Goal: Book appointment/travel/reservation

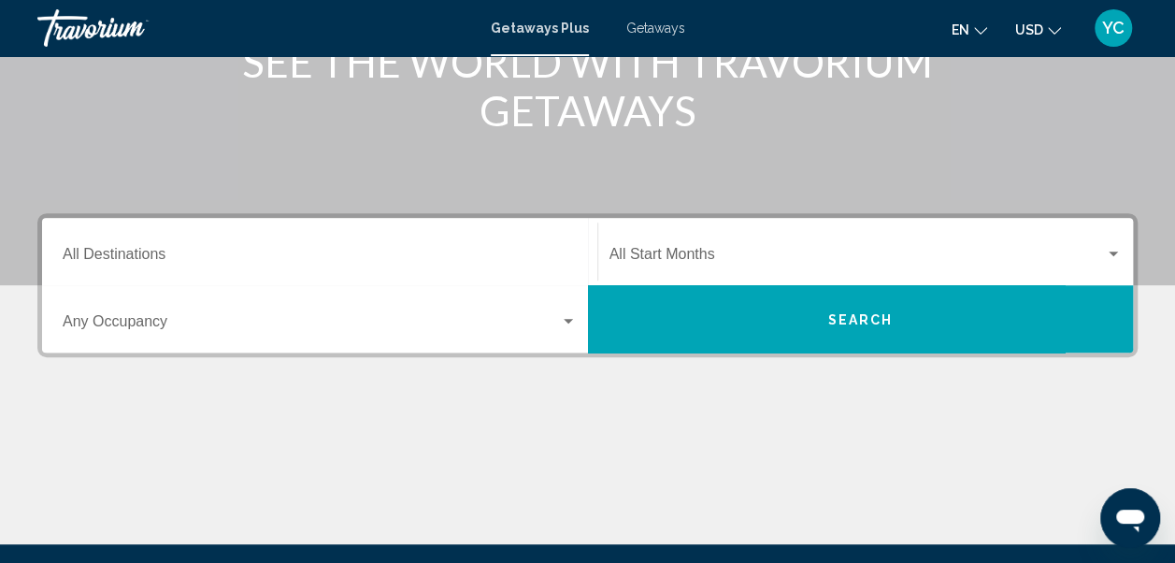
scroll to position [299, 0]
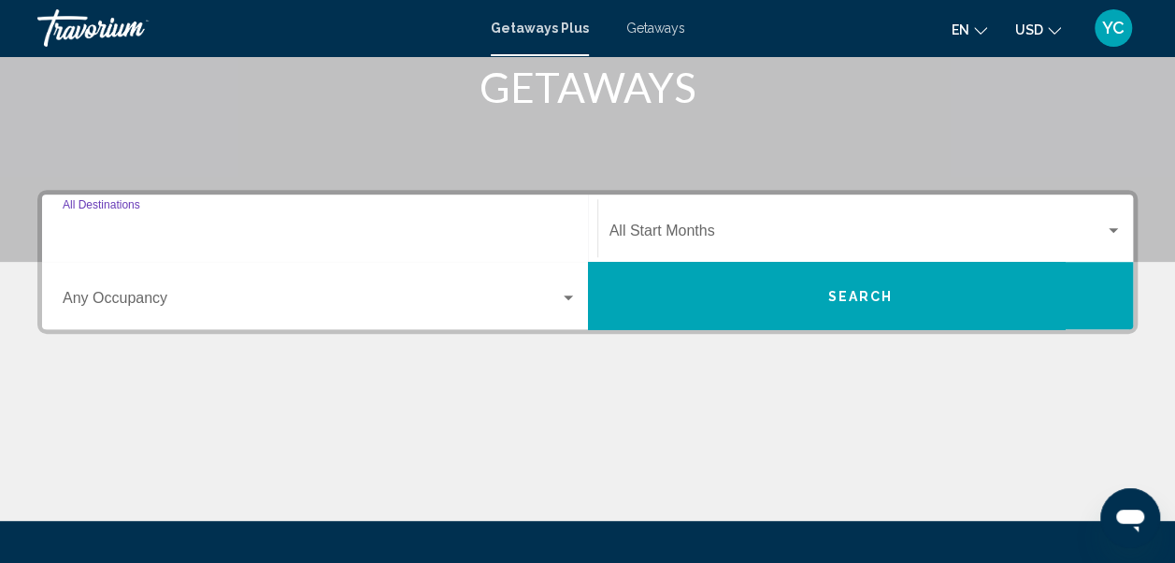
click at [360, 234] on input "Destination All Destinations" at bounding box center [320, 234] width 514 height 17
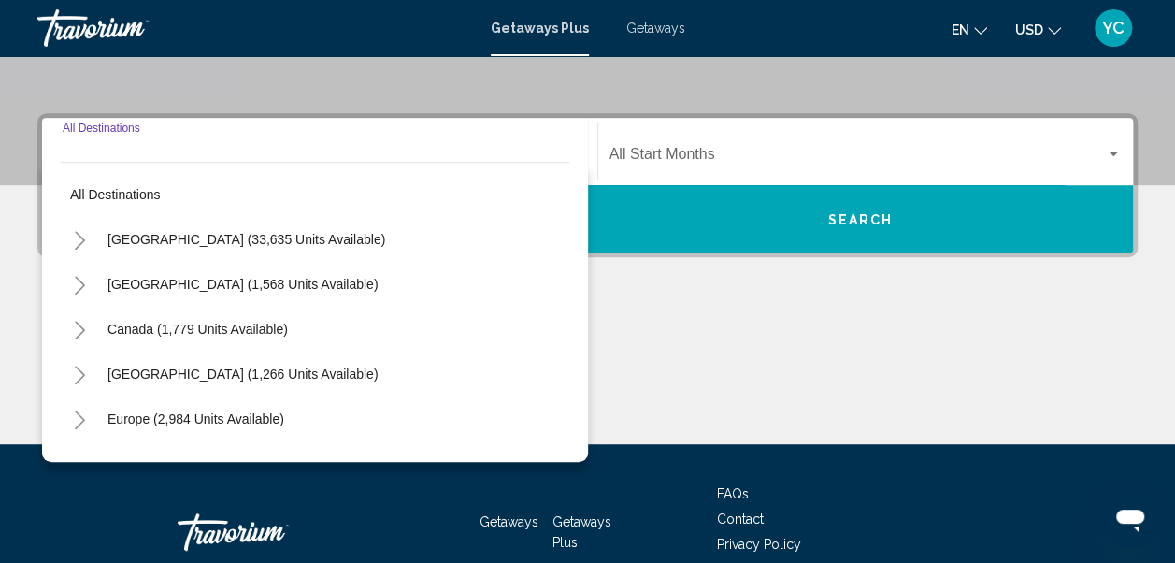
scroll to position [428, 0]
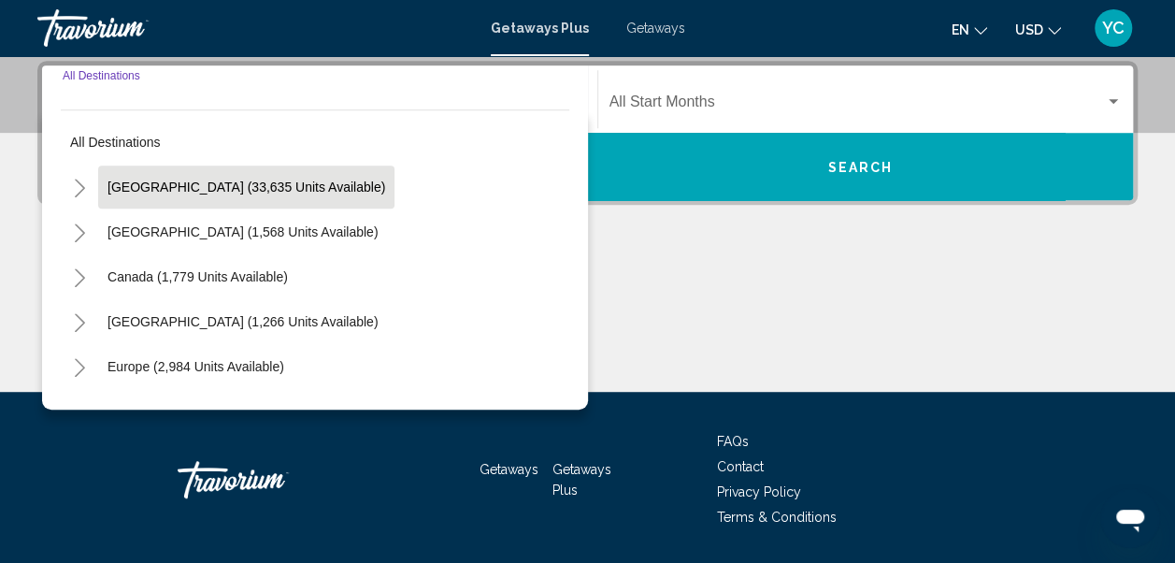
click at [313, 186] on span "[GEOGRAPHIC_DATA] (33,635 units available)" at bounding box center [246, 186] width 278 height 15
type input "**********"
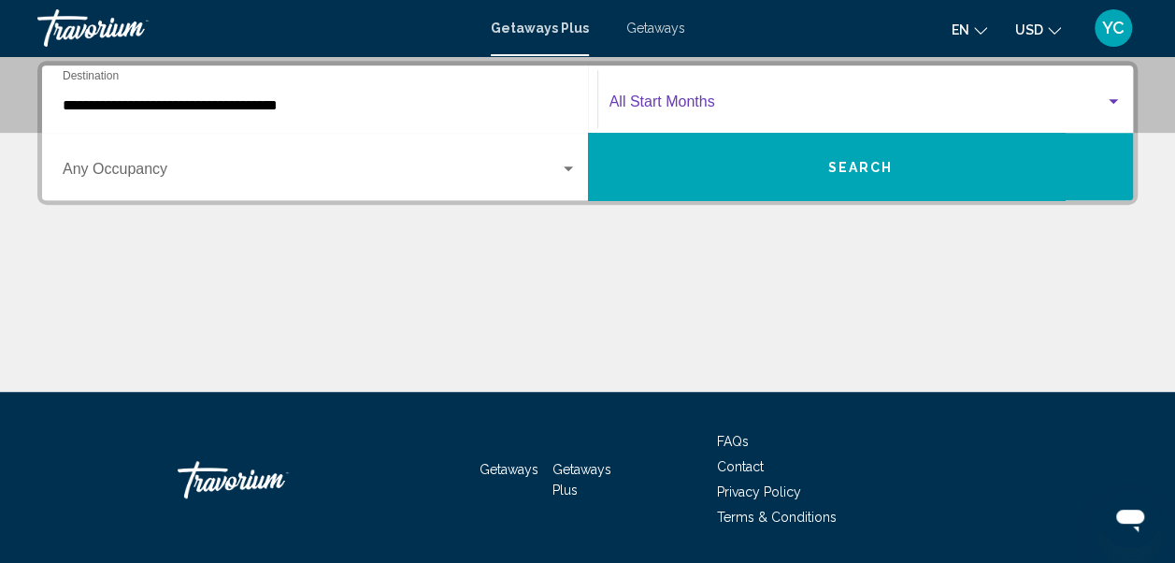
click at [1115, 103] on div "Search widget" at bounding box center [1113, 101] width 17 height 15
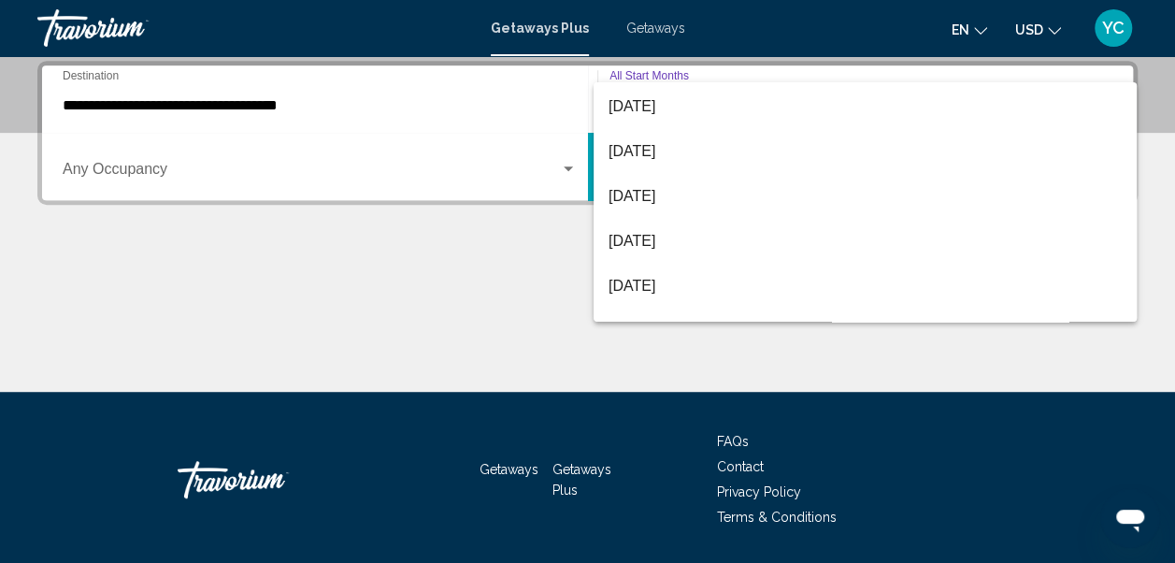
scroll to position [112, 0]
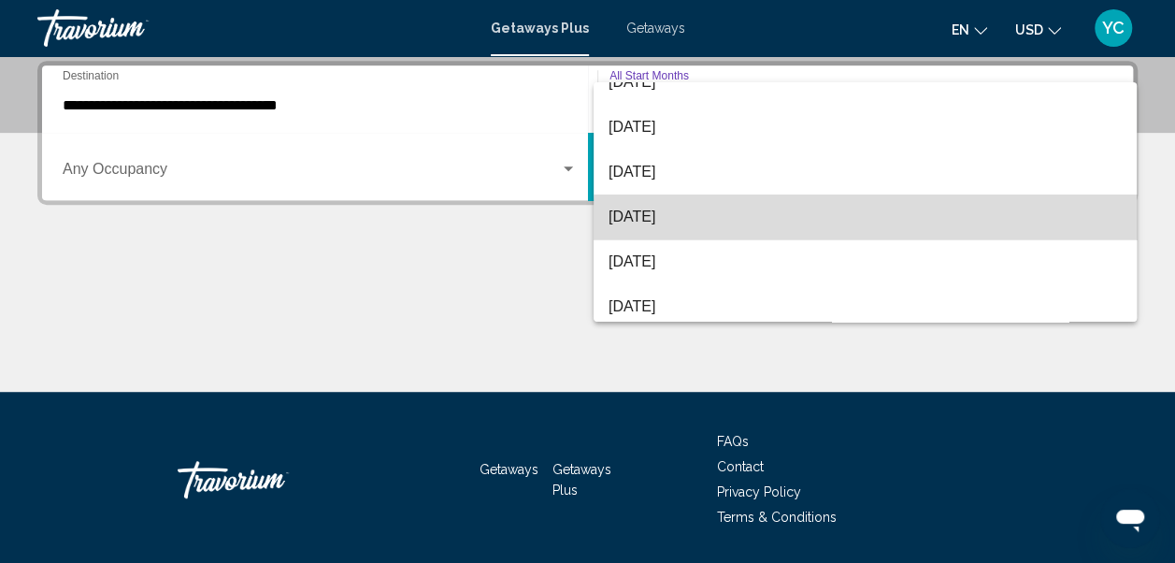
click at [906, 224] on span "[DATE]" at bounding box center [864, 216] width 513 height 45
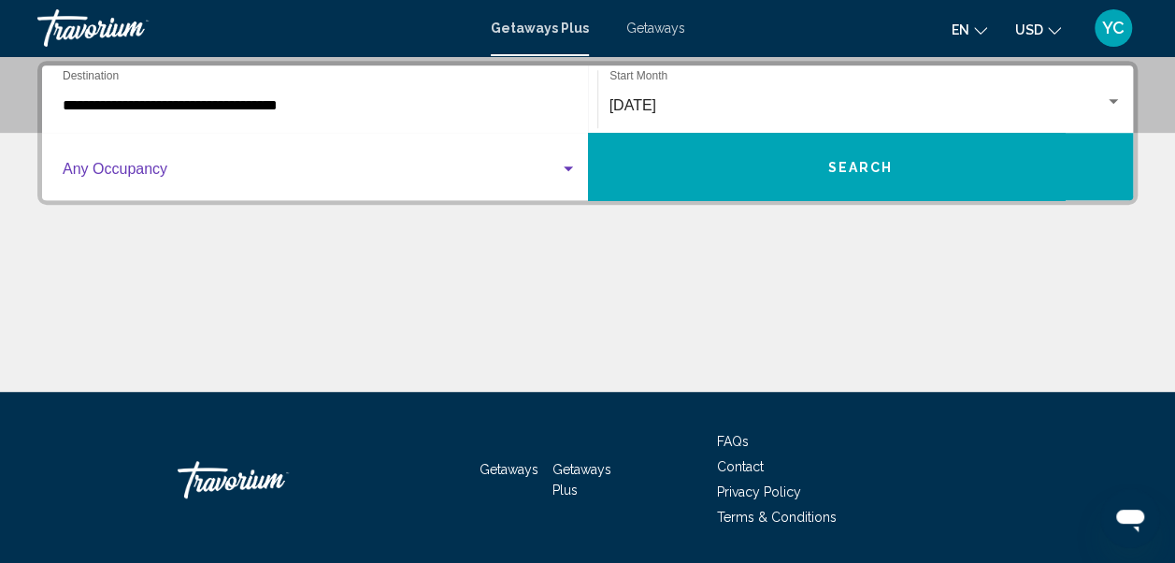
click at [566, 174] on div "Search widget" at bounding box center [568, 169] width 17 height 15
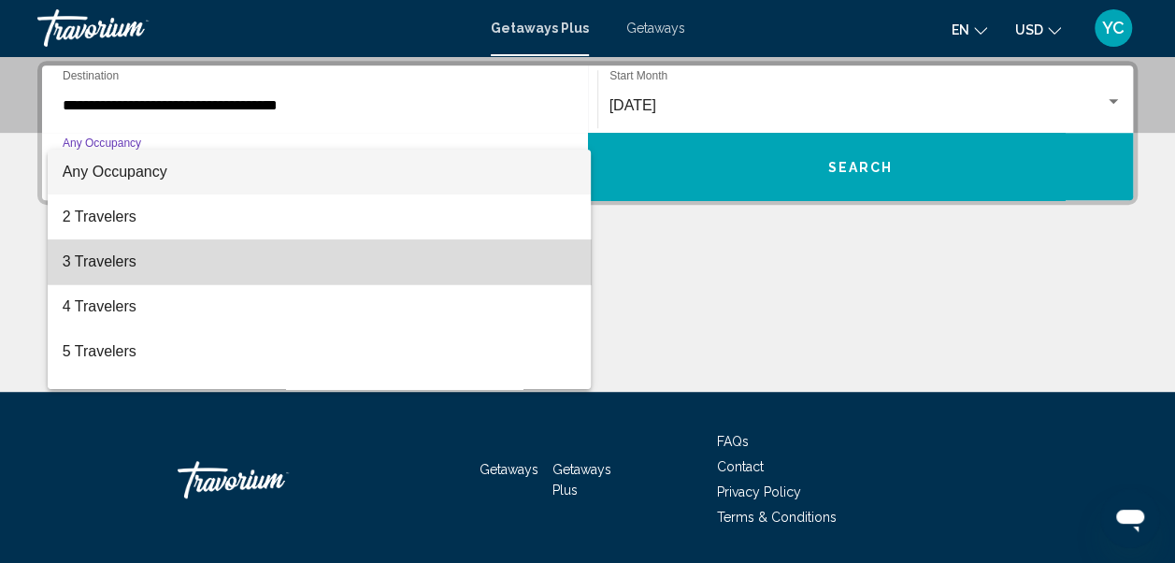
click at [444, 269] on span "3 Travelers" at bounding box center [320, 261] width 514 height 45
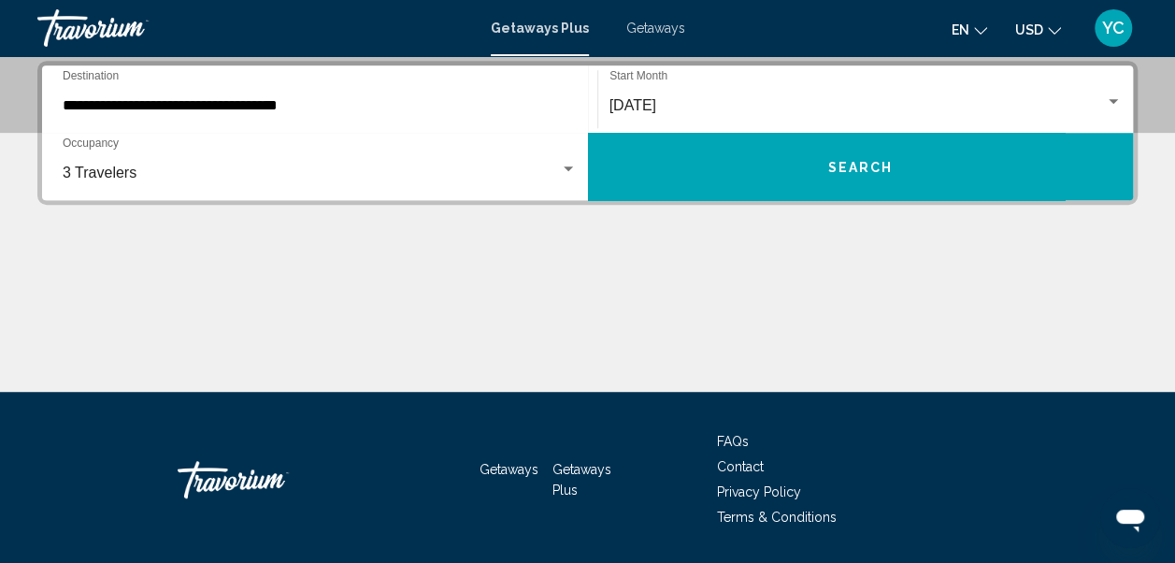
click at [444, 269] on div "Main content" at bounding box center [587, 321] width 1100 height 140
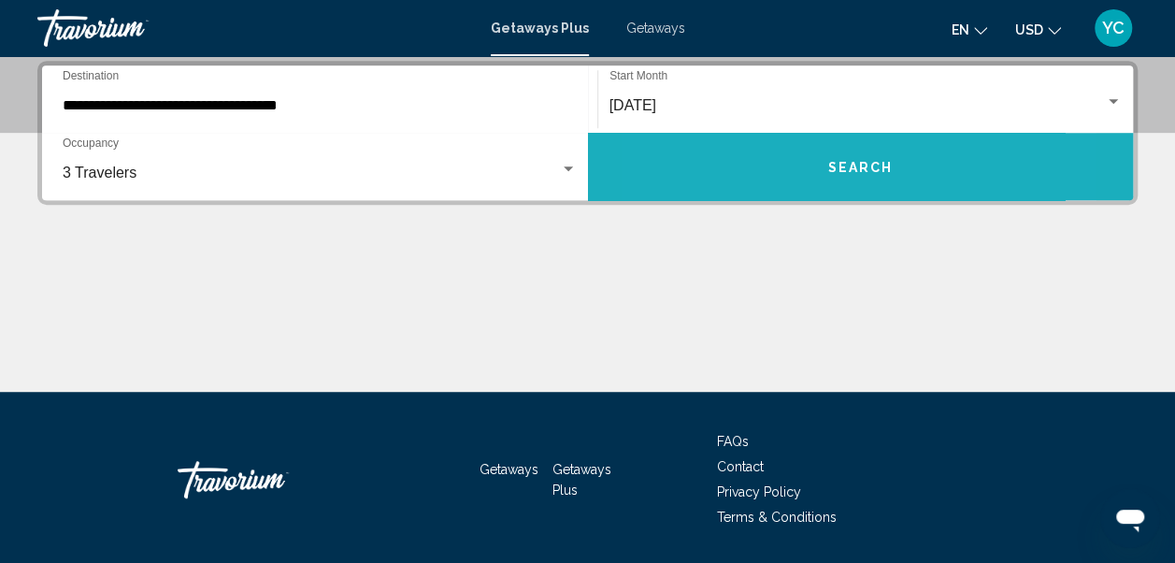
click at [759, 170] on button "Search" at bounding box center [861, 166] width 546 height 67
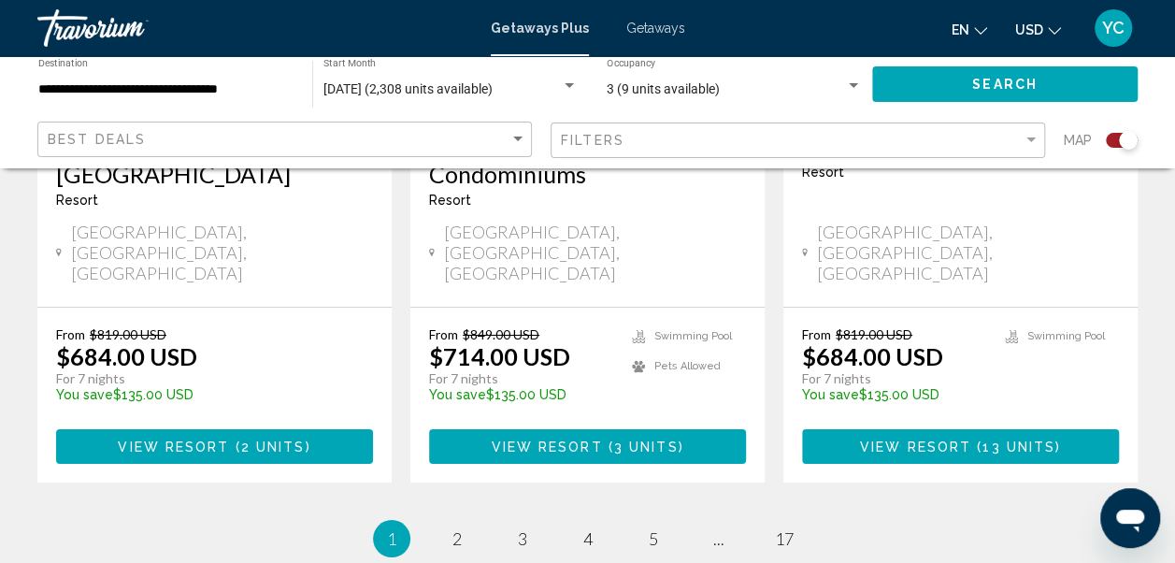
scroll to position [3103, 0]
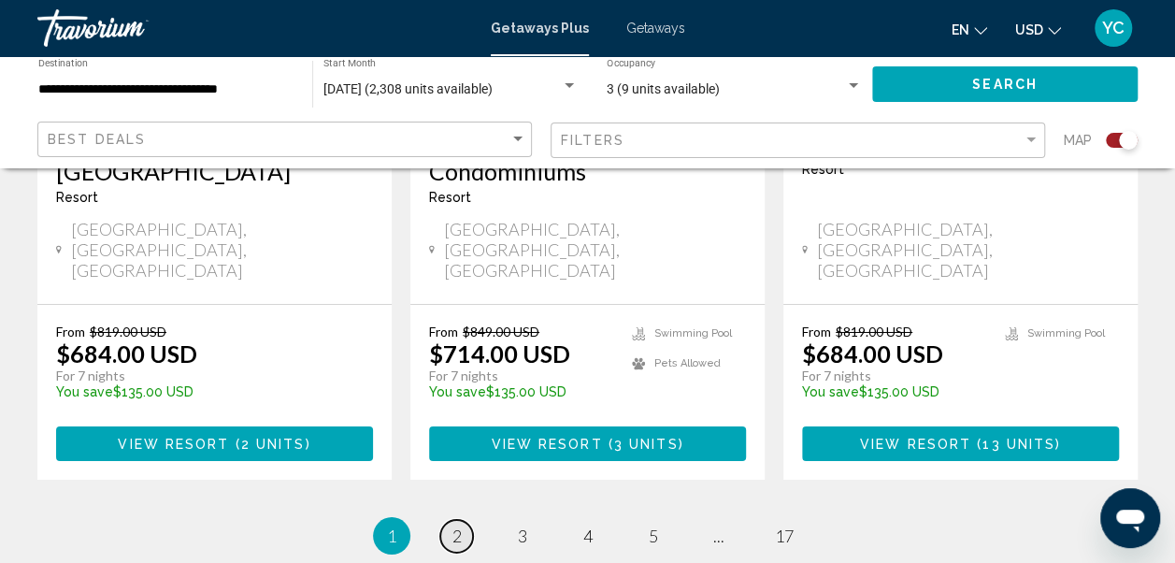
click at [460, 525] on span "2" at bounding box center [456, 535] width 9 height 21
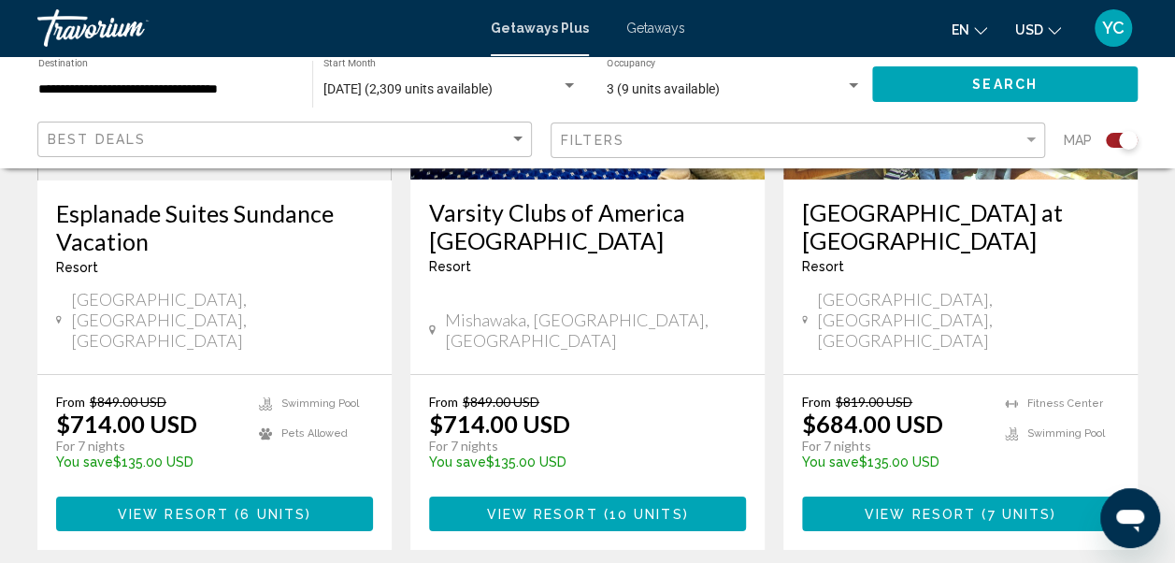
scroll to position [3066, 0]
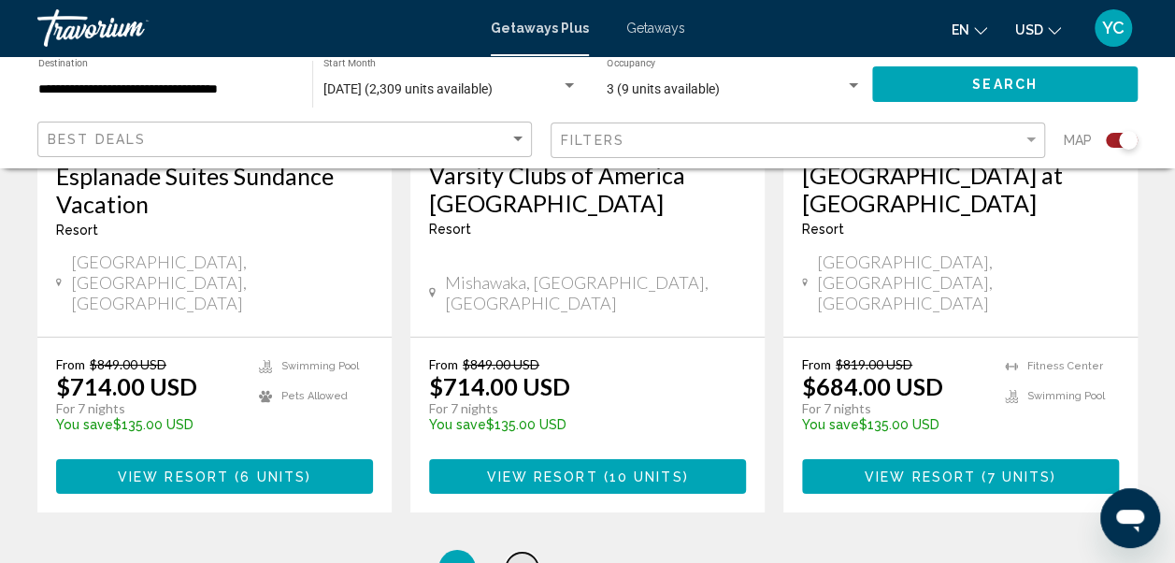
click at [521, 558] on span "3" at bounding box center [522, 568] width 9 height 21
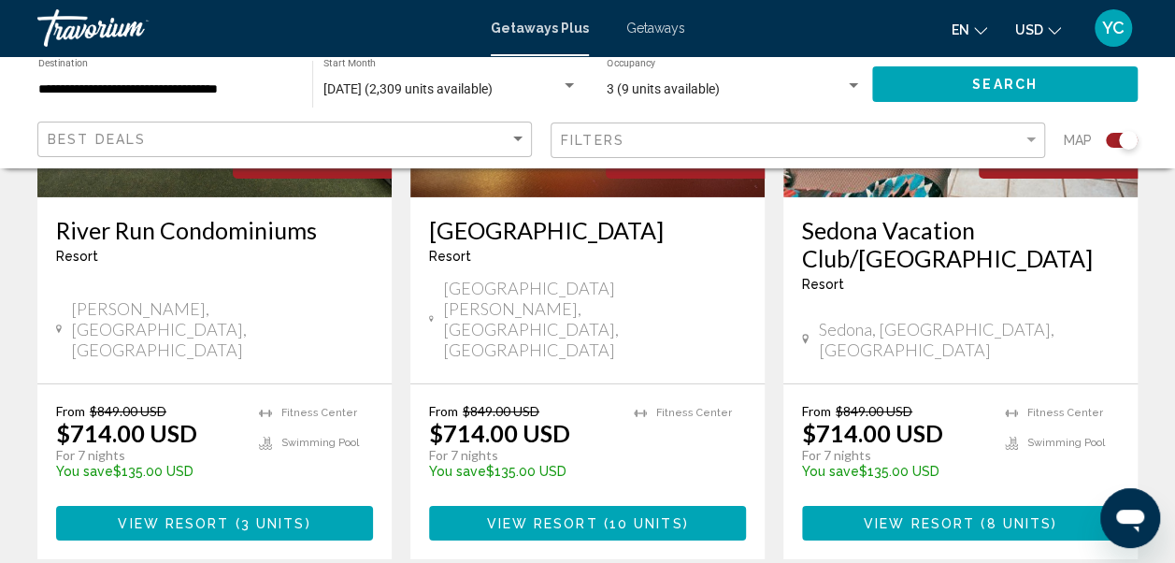
scroll to position [3053, 0]
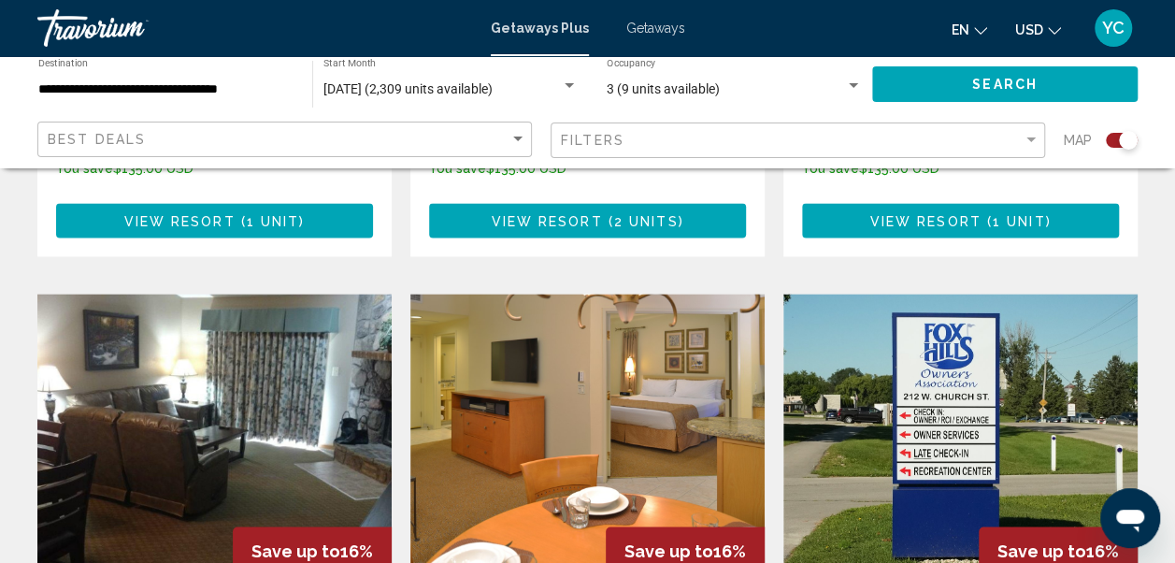
scroll to position [1234, 0]
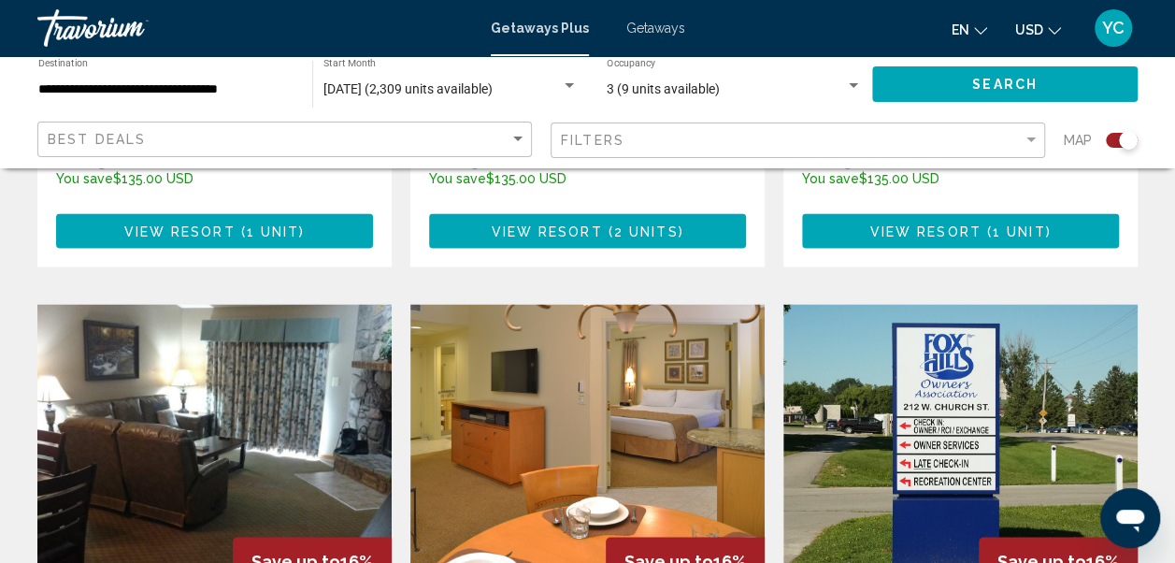
click at [279, 365] on img "Main content" at bounding box center [214, 453] width 354 height 299
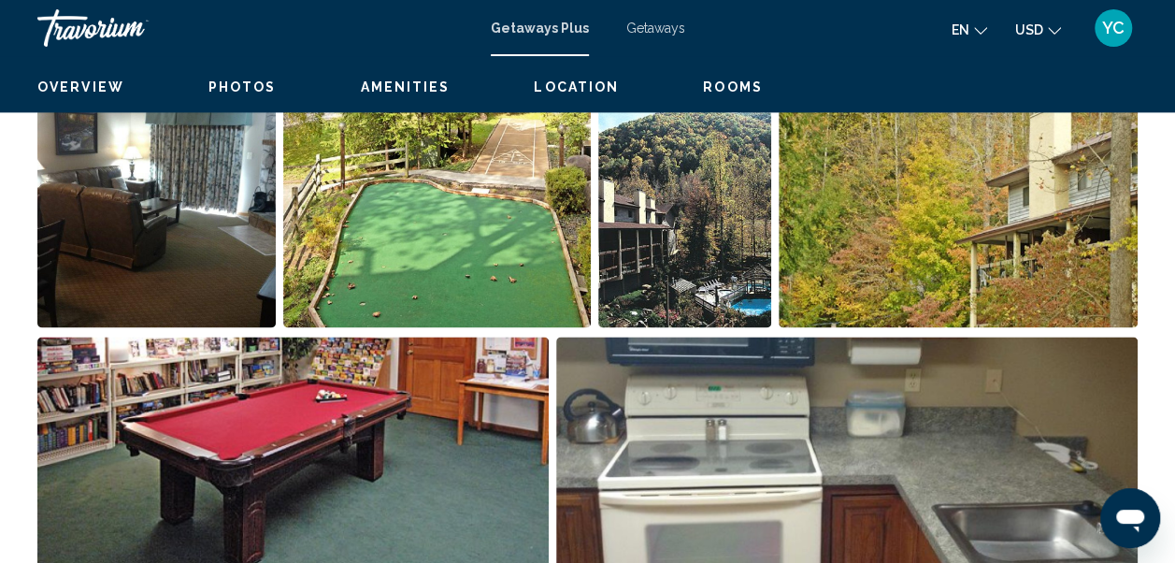
scroll to position [219, 0]
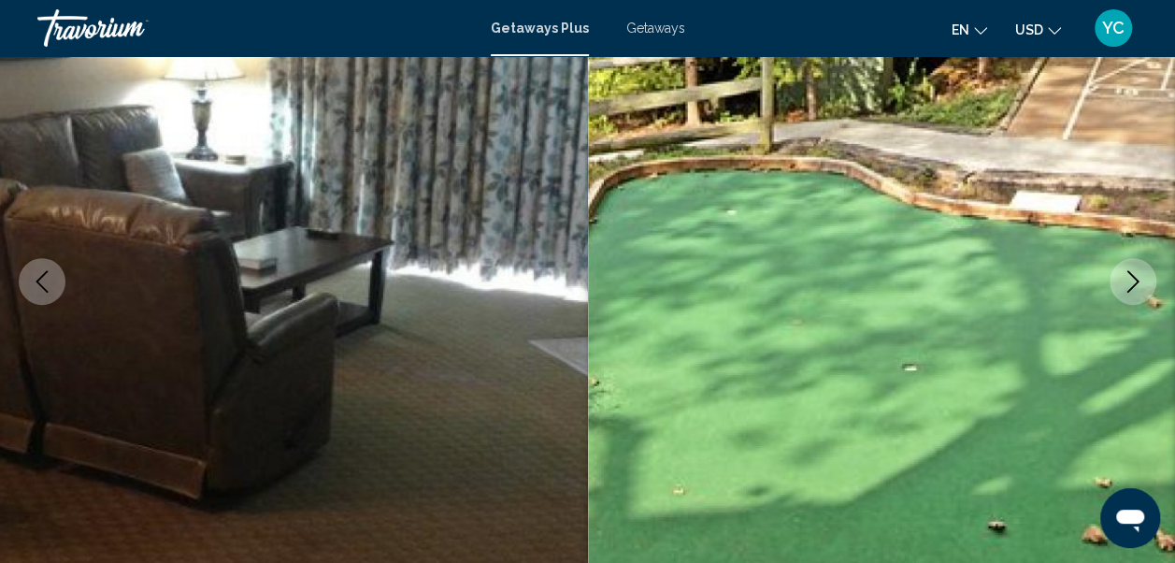
click at [1131, 295] on button "Next image" at bounding box center [1132, 281] width 47 height 47
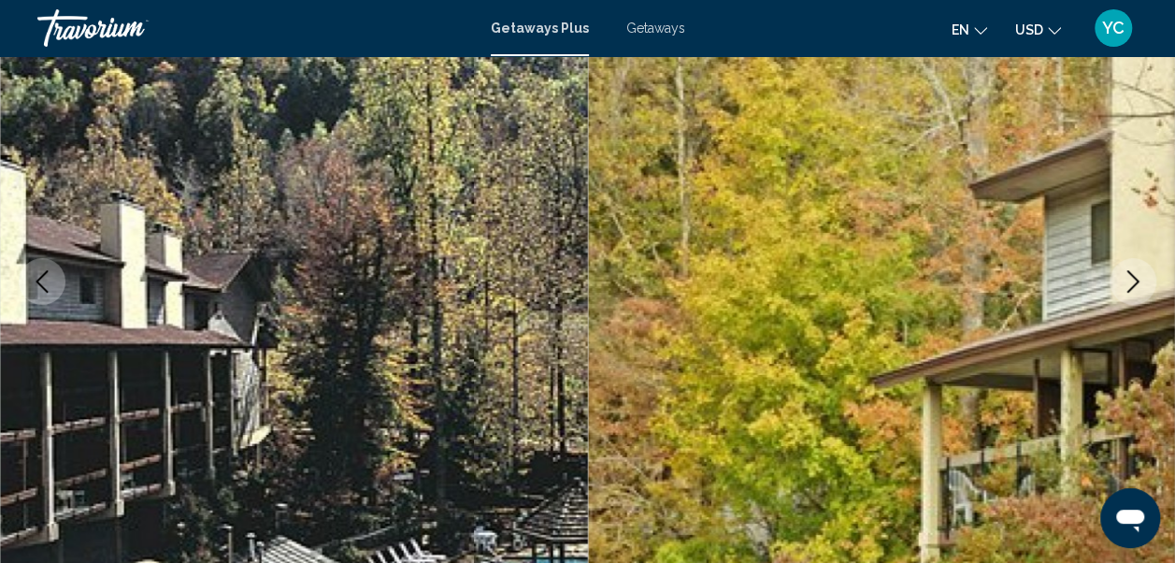
click at [1131, 295] on button "Next image" at bounding box center [1132, 281] width 47 height 47
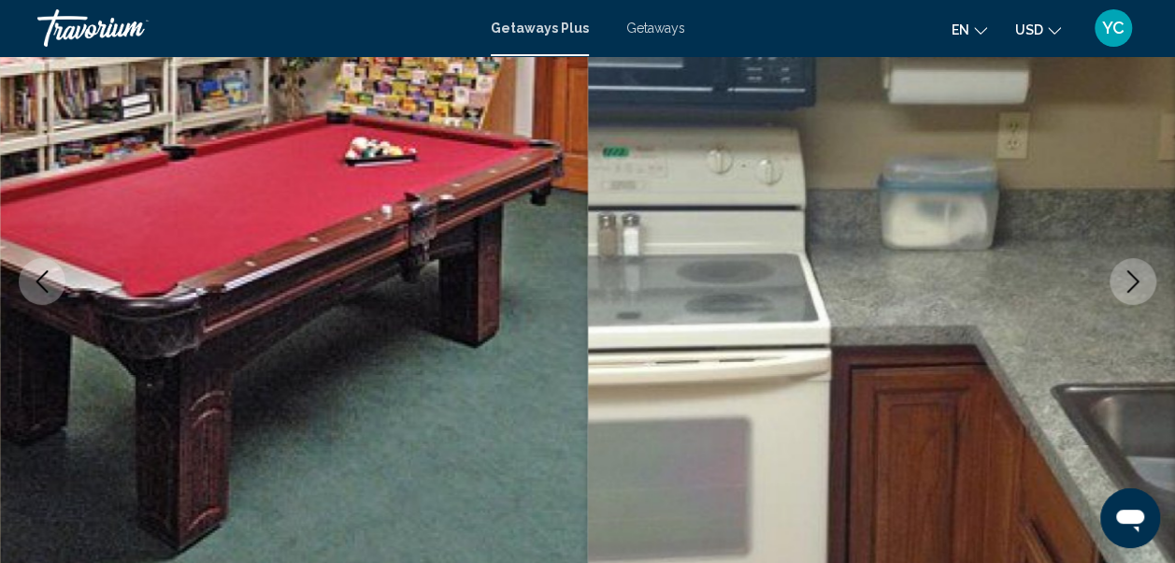
click at [1131, 295] on button "Next image" at bounding box center [1132, 281] width 47 height 47
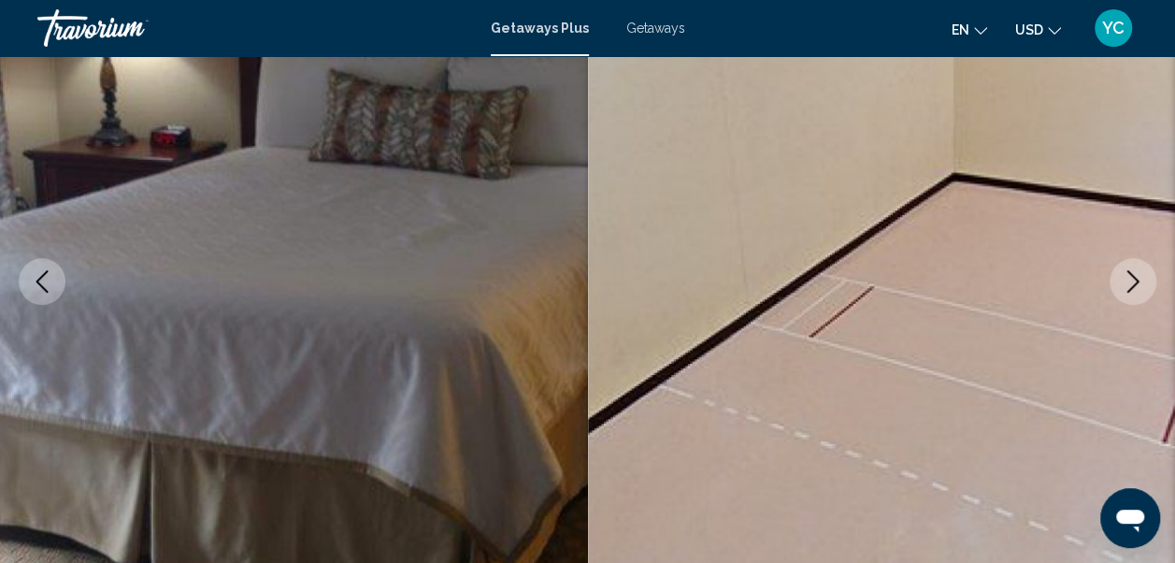
click at [1131, 295] on button "Next image" at bounding box center [1132, 281] width 47 height 47
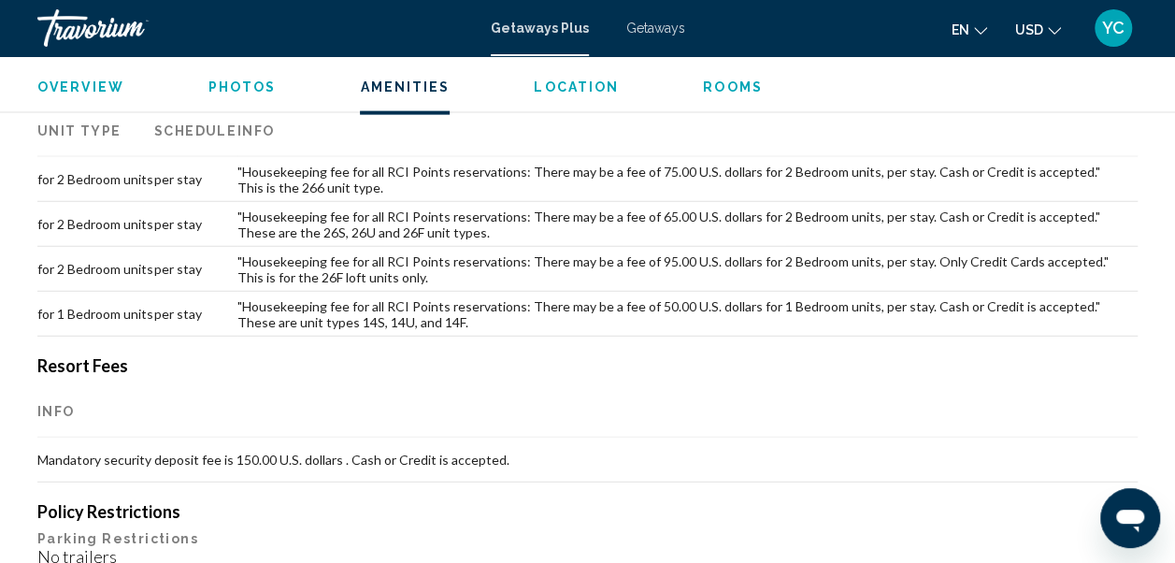
scroll to position [1989, 0]
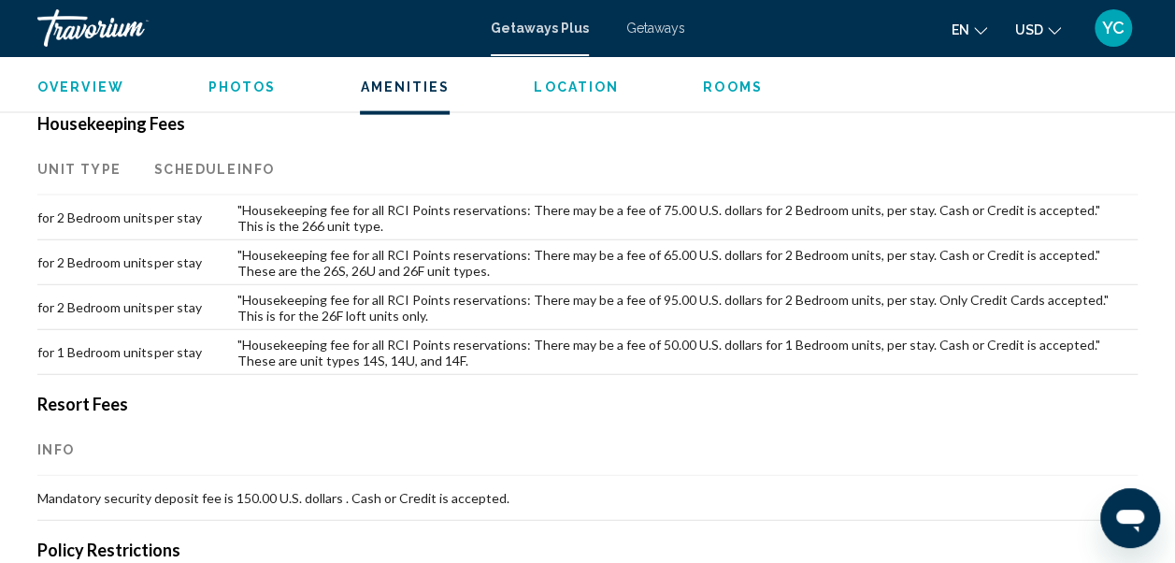
click at [153, 218] on td "for 2 Bedroom units" at bounding box center [95, 217] width 117 height 45
click at [269, 209] on td ""Housekeeping fee for all RCI Points reservations: There may be a fee of 75.00 …" at bounding box center [687, 217] width 900 height 45
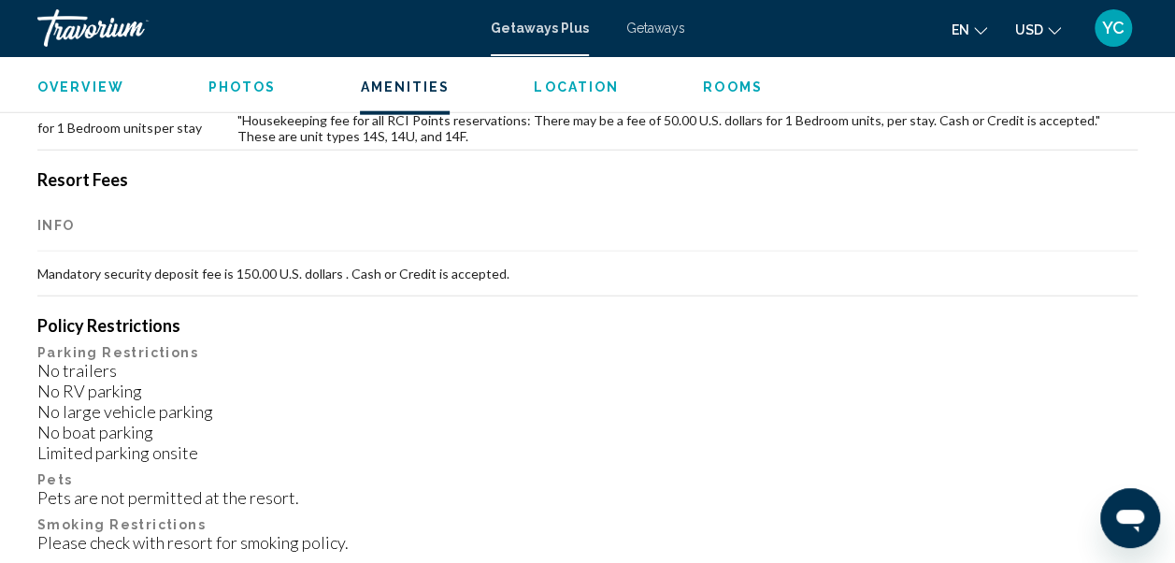
scroll to position [2226, 0]
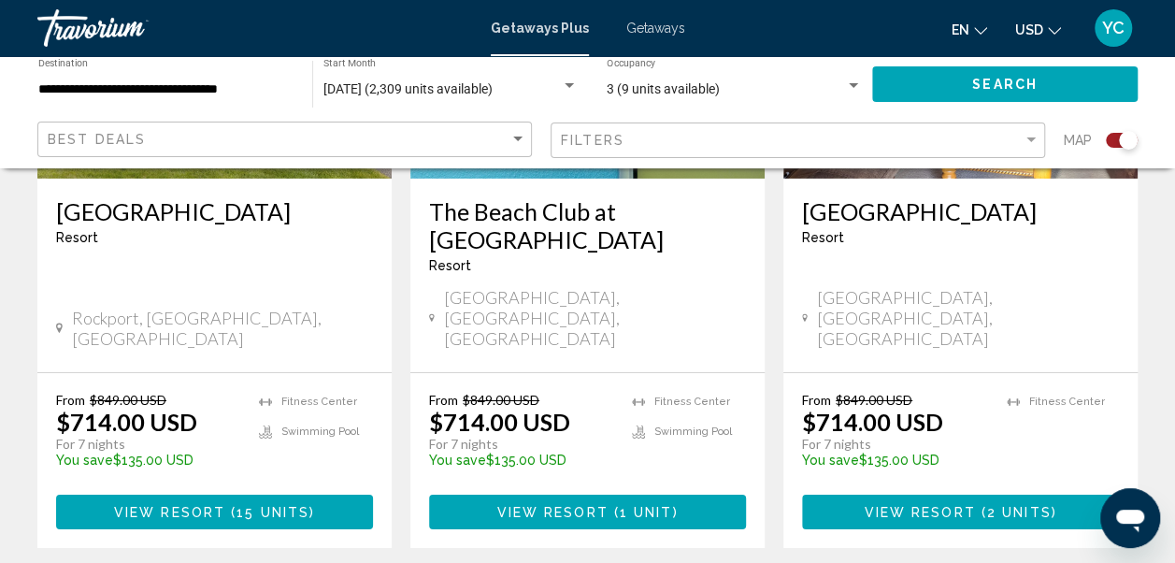
scroll to position [3077, 0]
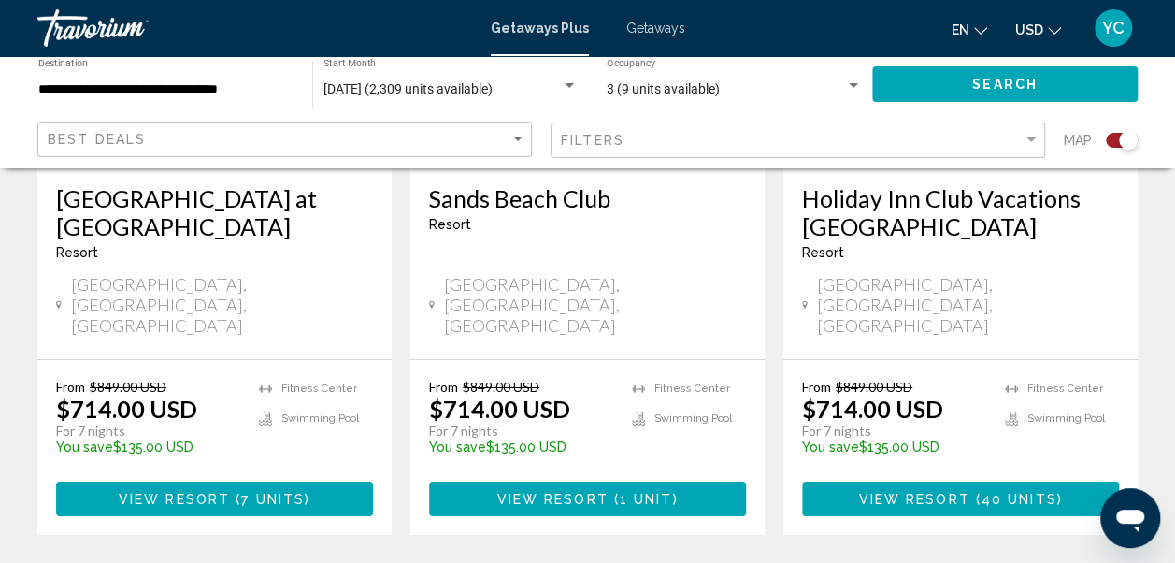
scroll to position [3041, 0]
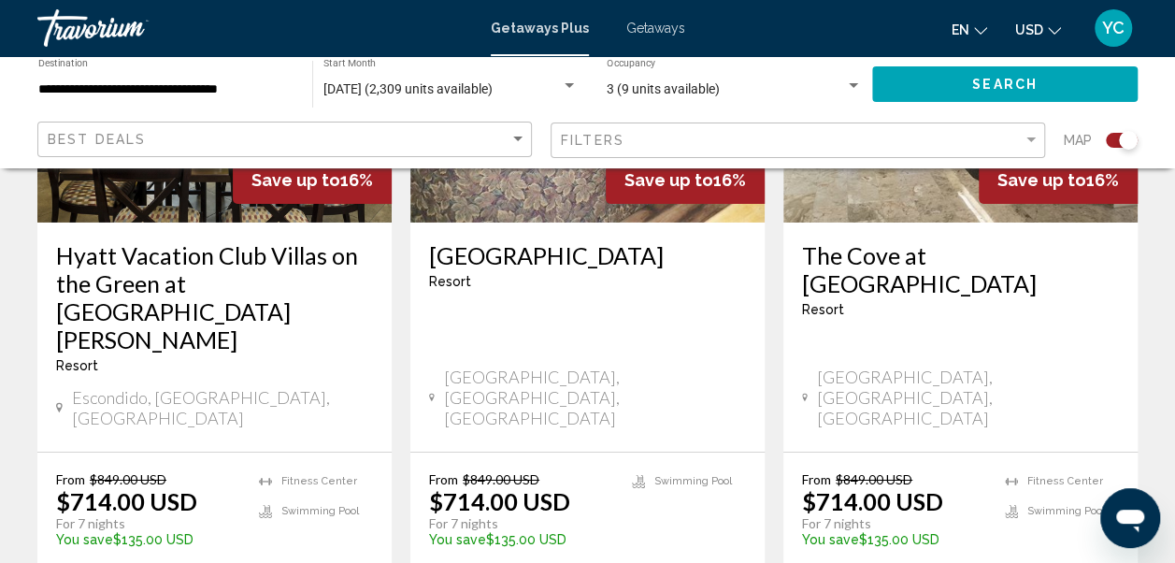
scroll to position [3028, 0]
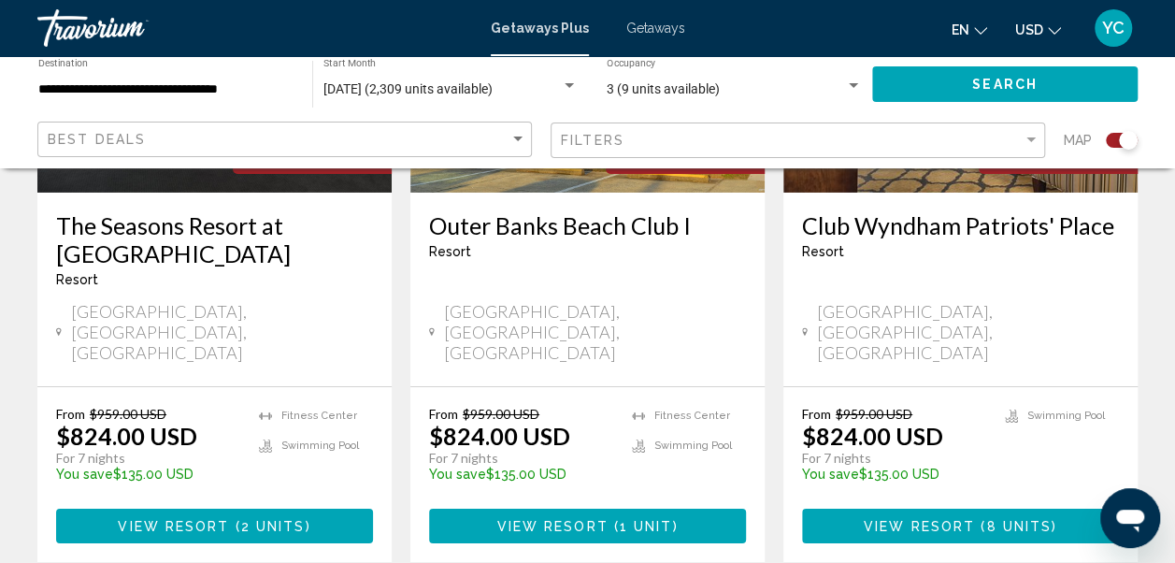
scroll to position [3066, 0]
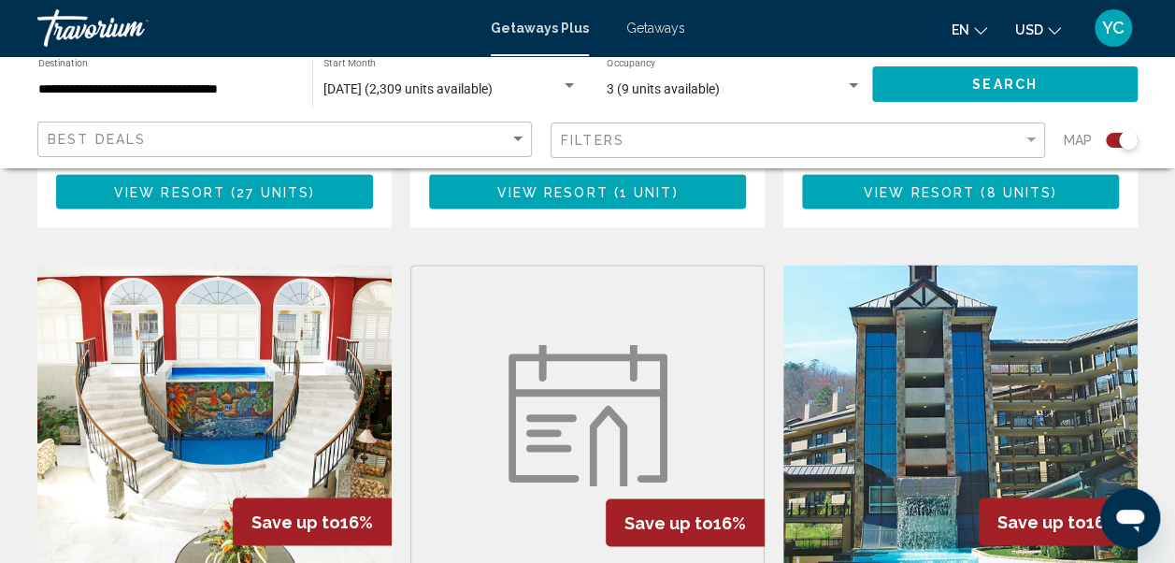
scroll to position [1271, 0]
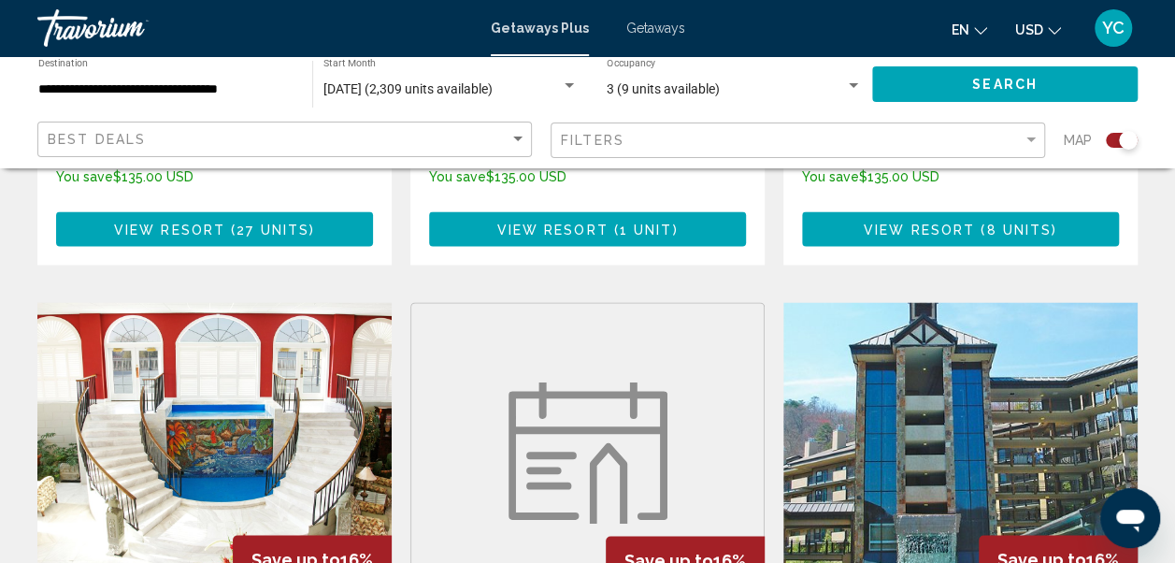
click at [909, 436] on img "Main content" at bounding box center [960, 451] width 354 height 299
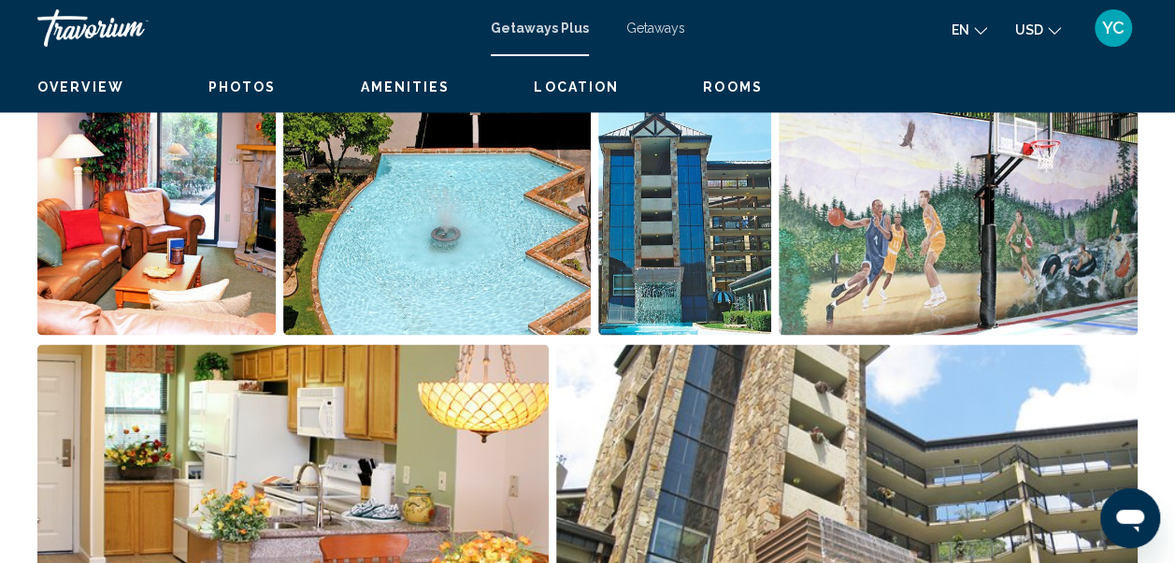
scroll to position [219, 0]
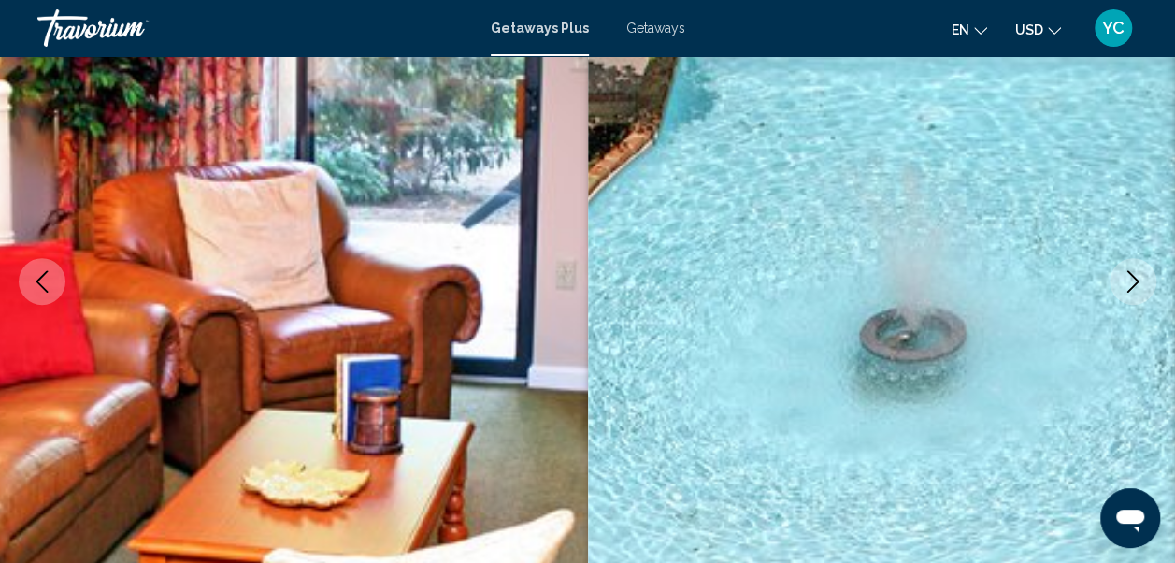
click at [1135, 277] on icon "Next image" at bounding box center [1133, 281] width 22 height 22
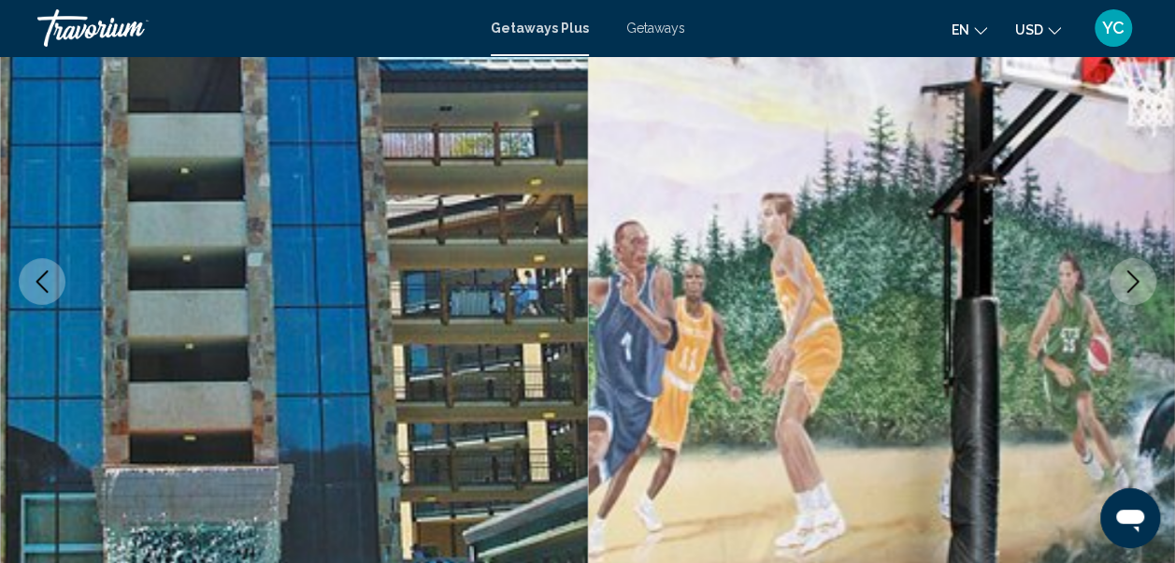
click at [1135, 277] on icon "Next image" at bounding box center [1133, 281] width 22 height 22
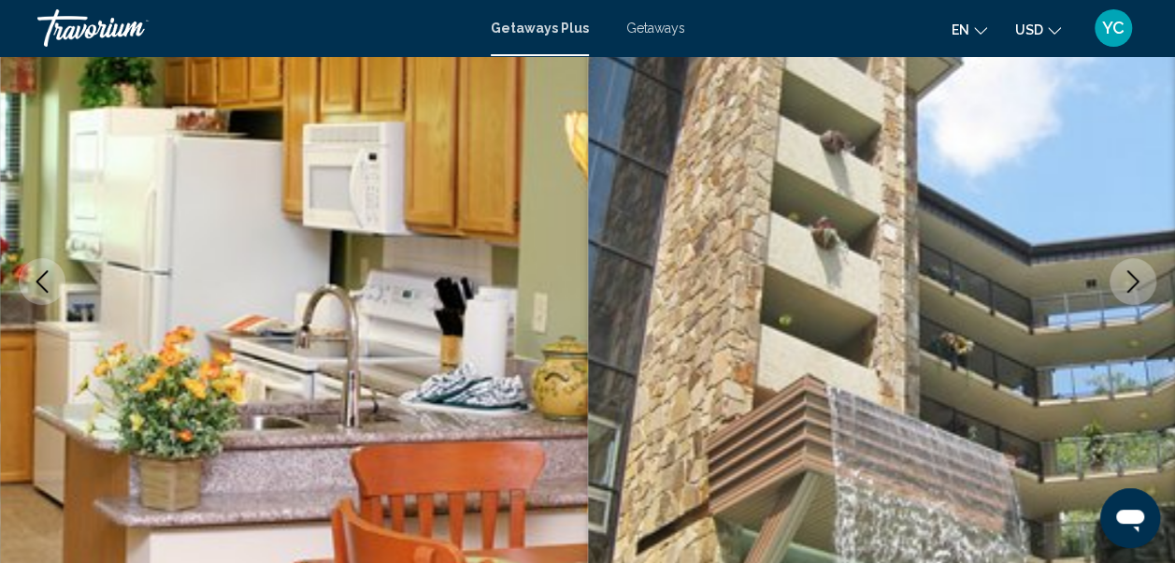
click at [1135, 277] on icon "Next image" at bounding box center [1133, 281] width 22 height 22
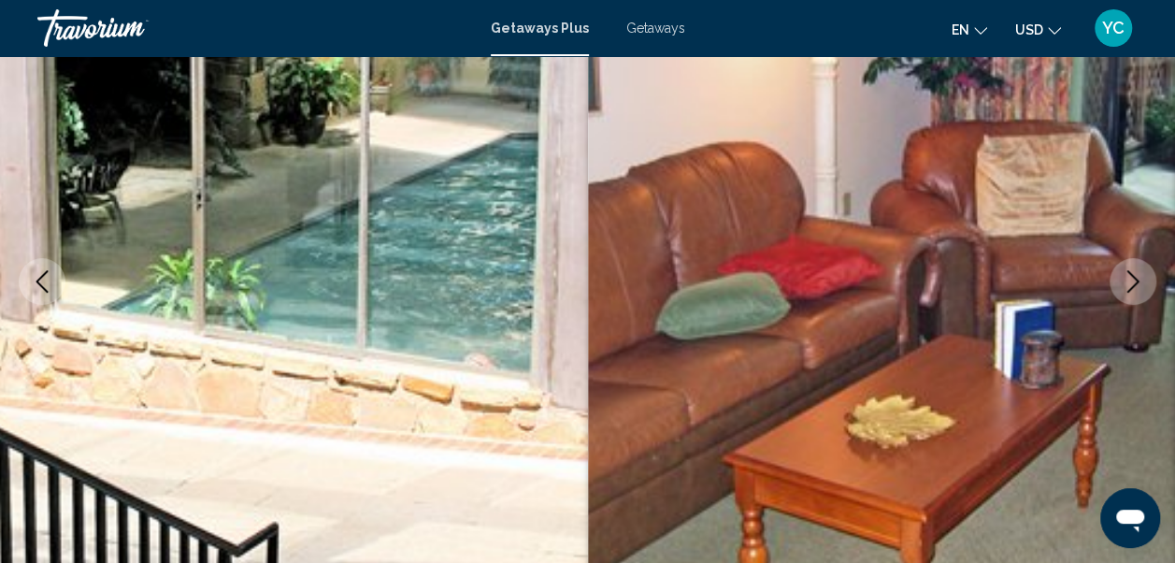
click at [1135, 277] on icon "Next image" at bounding box center [1133, 281] width 22 height 22
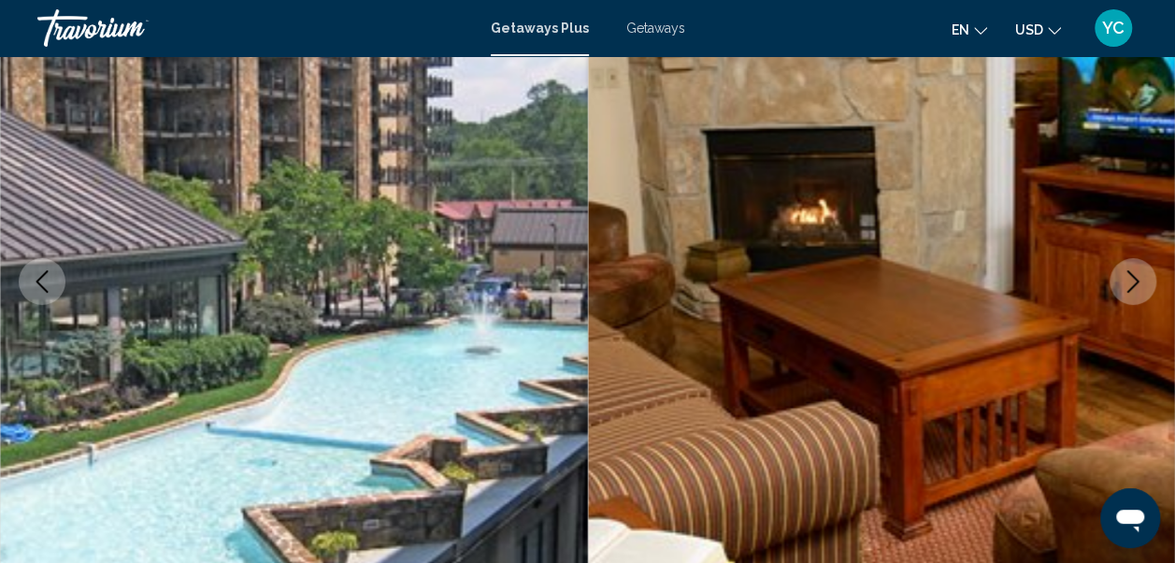
click at [1135, 277] on icon "Next image" at bounding box center [1133, 281] width 22 height 22
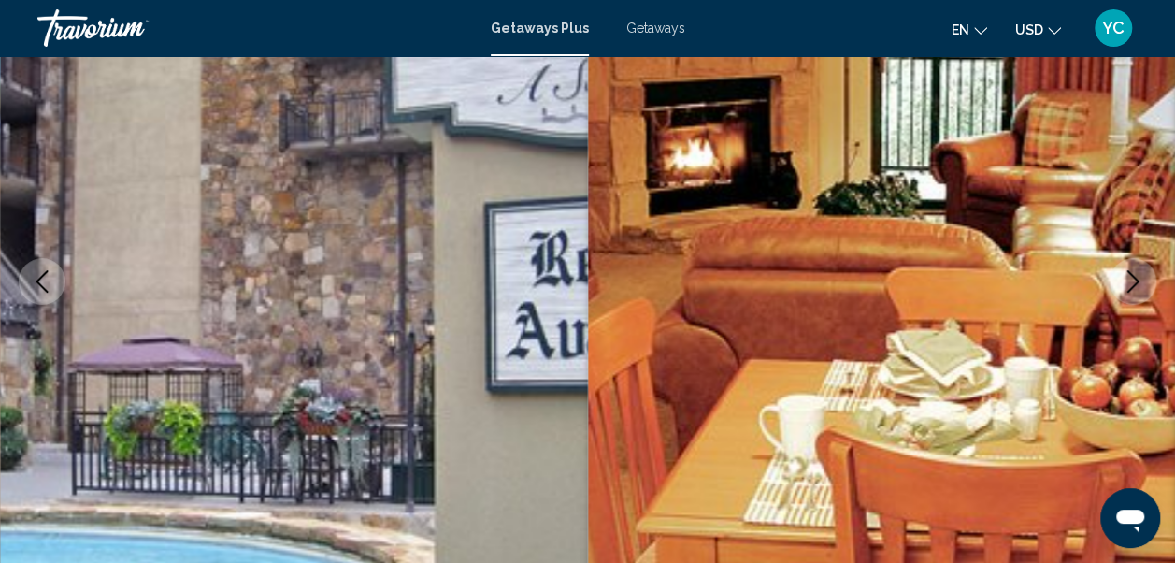
click at [1135, 277] on icon "Next image" at bounding box center [1133, 281] width 22 height 22
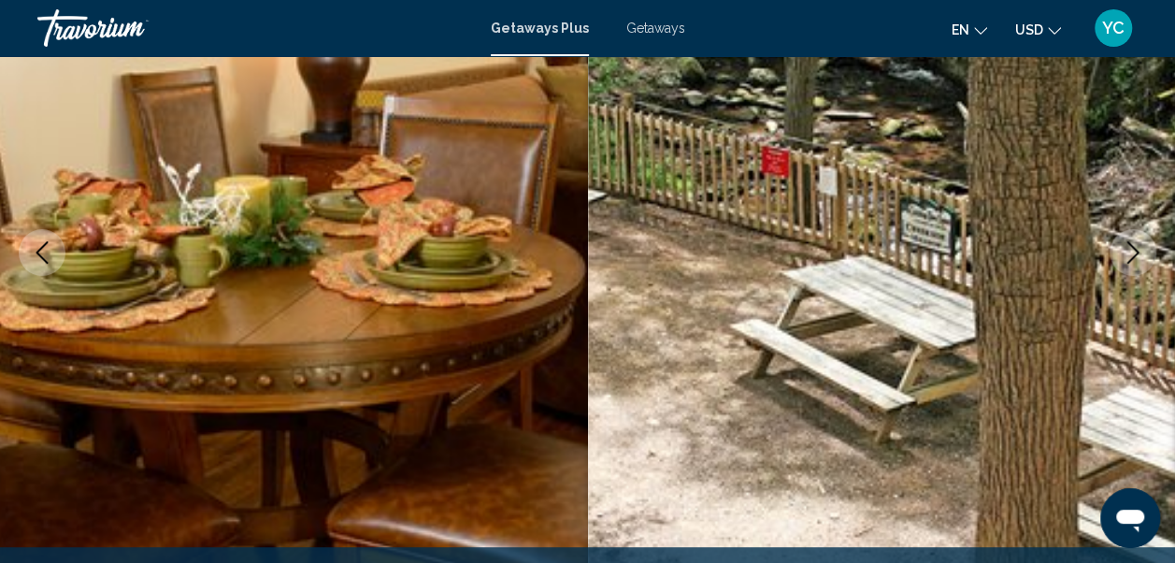
scroll to position [256, 0]
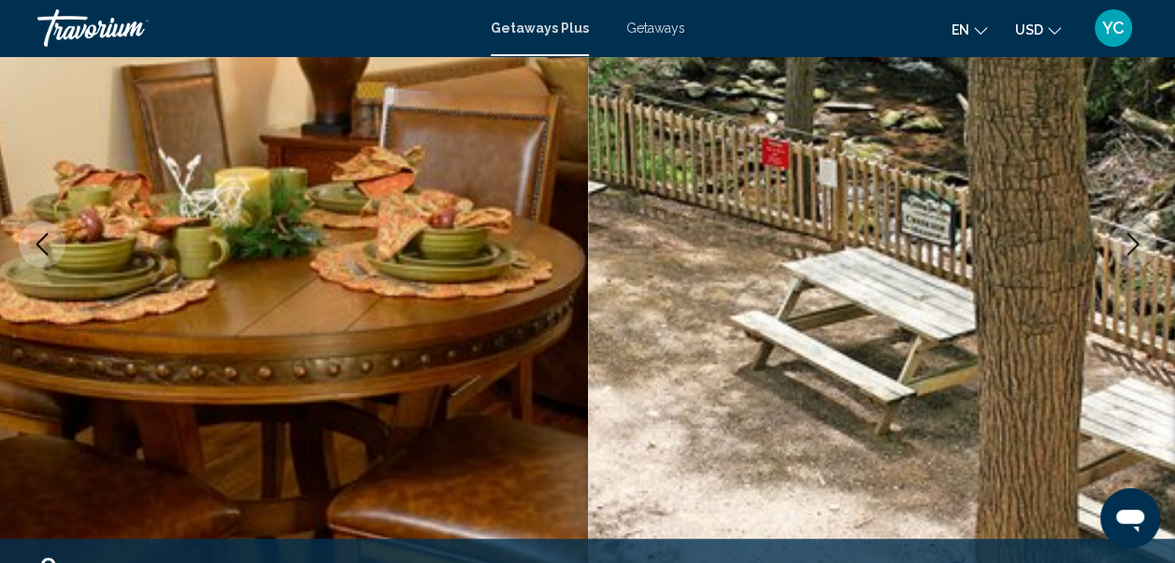
click at [1133, 254] on icon "Next image" at bounding box center [1133, 244] width 22 height 22
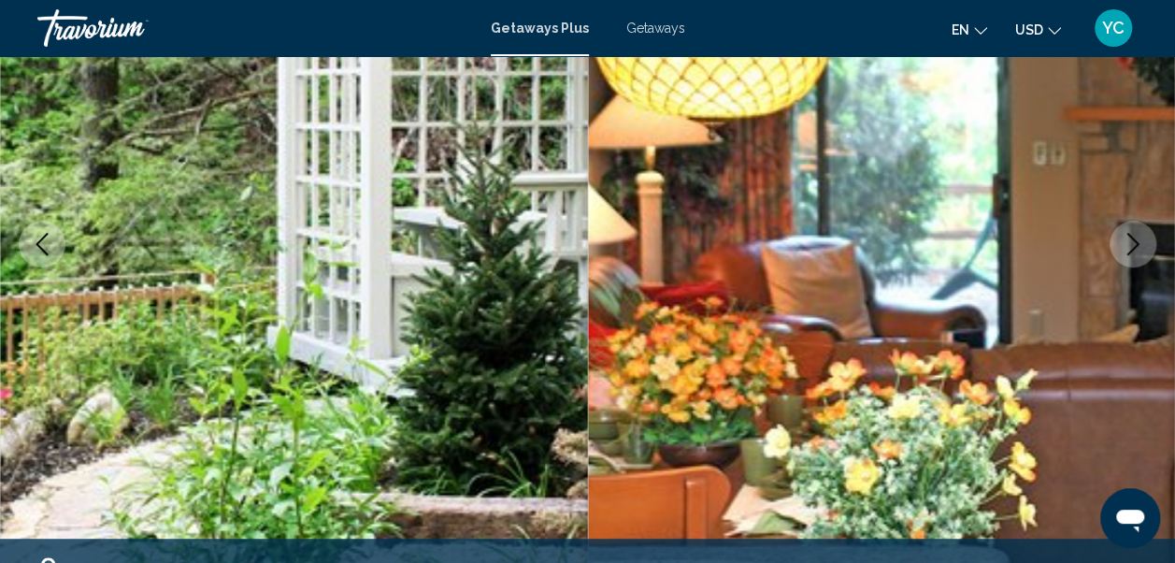
click at [1133, 254] on icon "Next image" at bounding box center [1133, 244] width 22 height 22
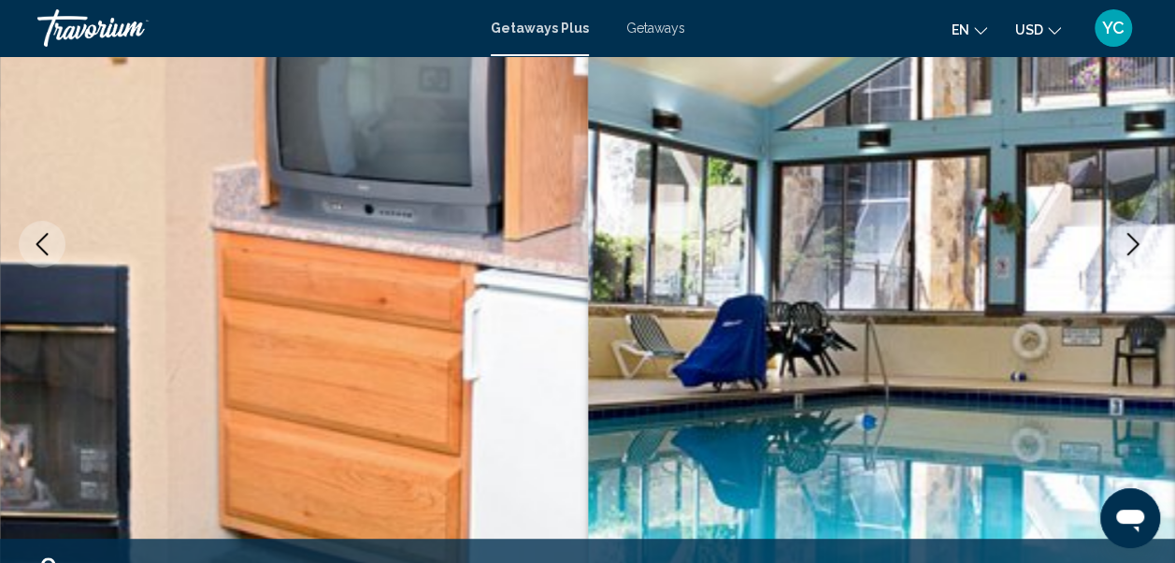
click at [1133, 254] on icon "Next image" at bounding box center [1133, 244] width 22 height 22
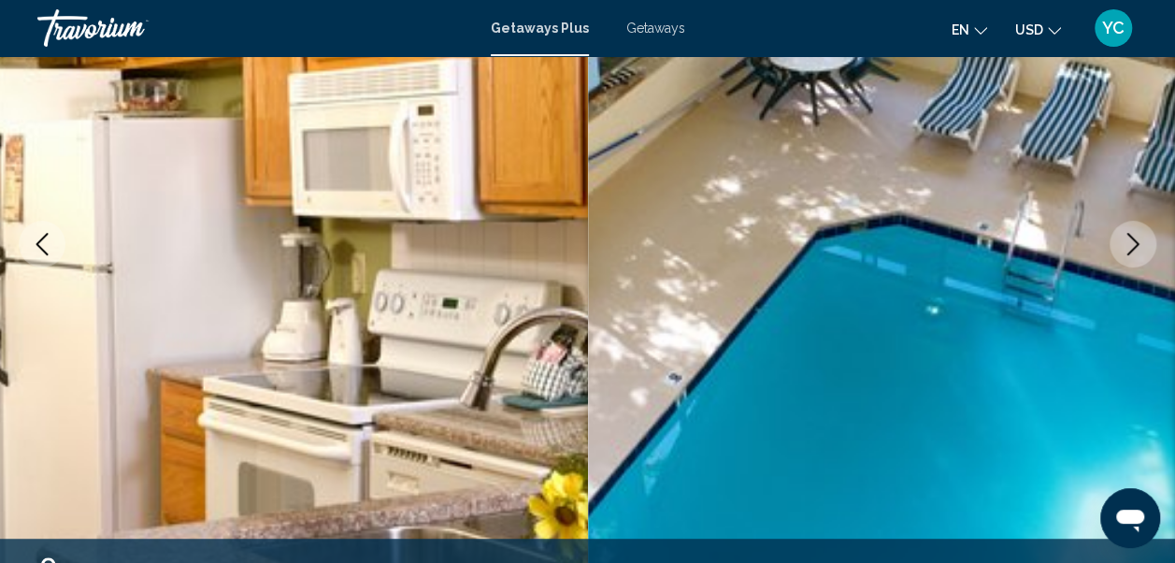
click at [1133, 254] on icon "Next image" at bounding box center [1133, 244] width 22 height 22
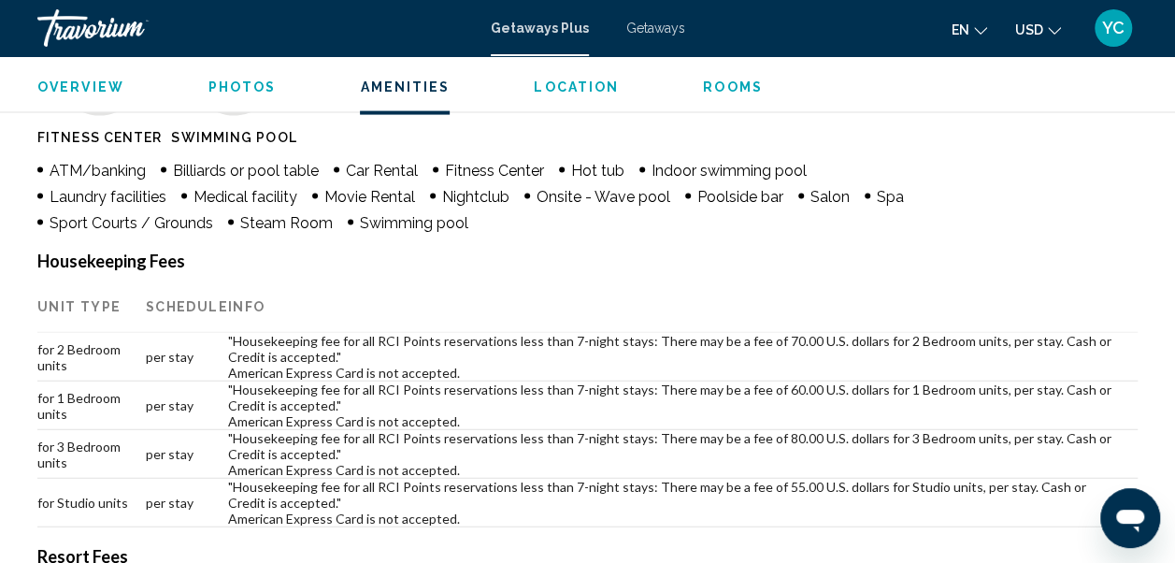
scroll to position [1925, 0]
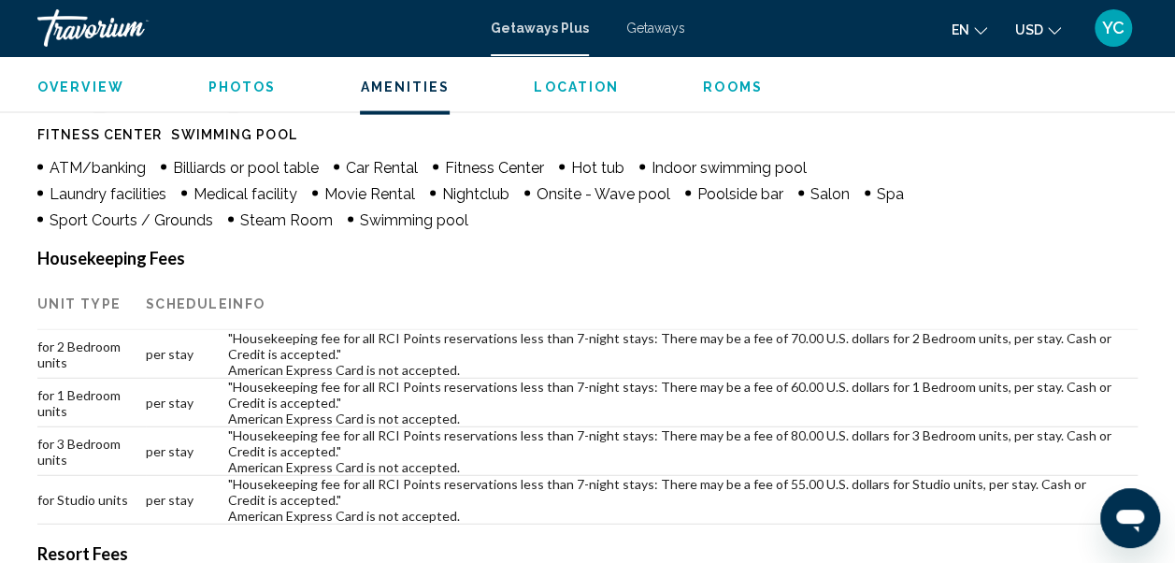
click at [725, 81] on span "Rooms" at bounding box center [733, 86] width 60 height 15
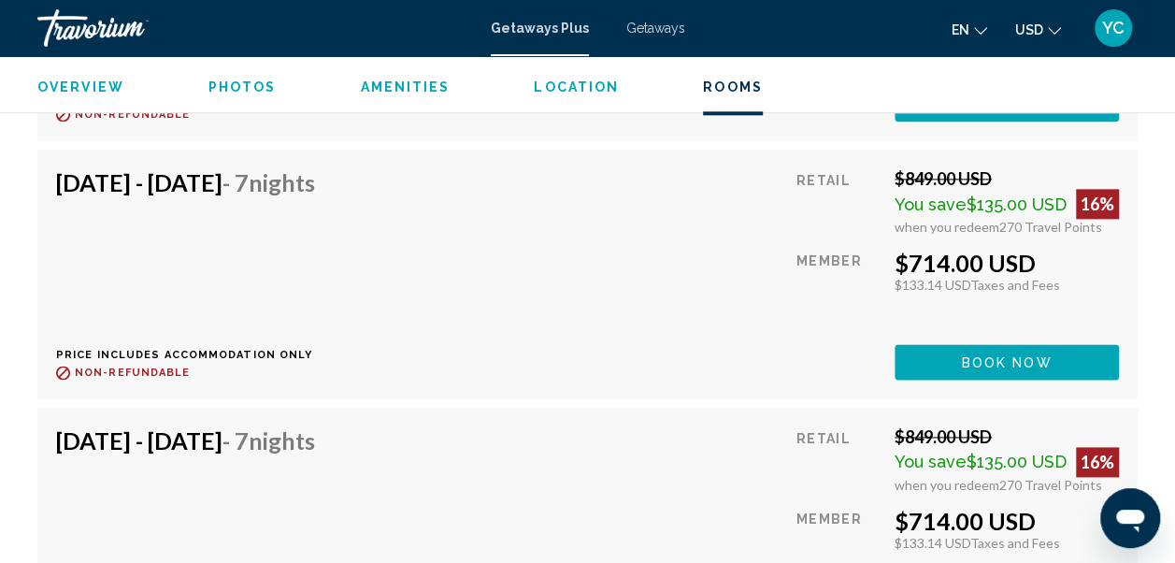
scroll to position [4597, 0]
